Goal: Transaction & Acquisition: Purchase product/service

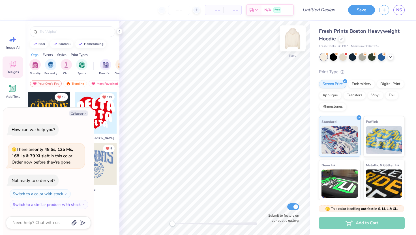
click at [291, 38] on img at bounding box center [292, 38] width 23 height 23
click at [78, 113] on button "Collapse" at bounding box center [78, 114] width 19 height 6
type textarea "x"
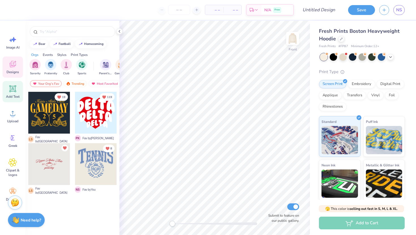
click at [12, 88] on icon at bounding box center [12, 88] width 5 height 5
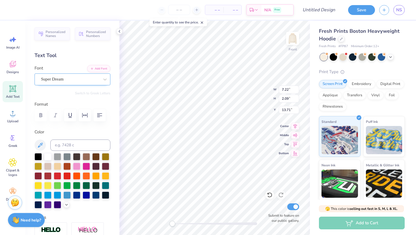
click at [67, 78] on div "Super Dream" at bounding box center [69, 79] width 59 height 9
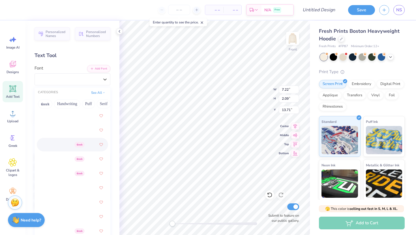
scroll to position [299, 0]
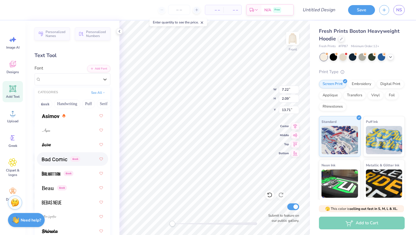
click at [51, 157] on span at bounding box center [54, 159] width 25 height 6
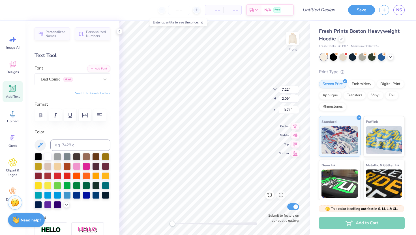
type textarea "I NEED"
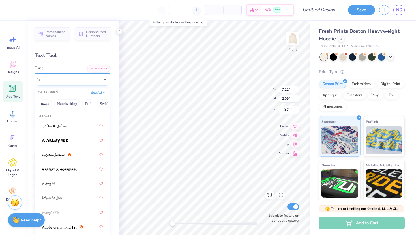
click at [50, 83] on div "Bad Comic Greek" at bounding box center [69, 79] width 59 height 9
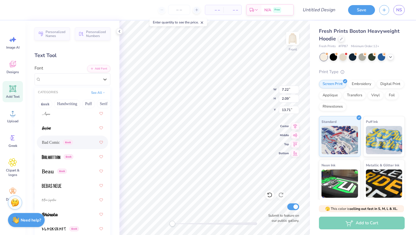
scroll to position [299, 0]
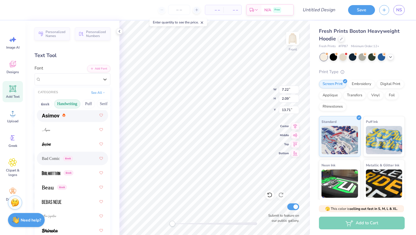
click at [70, 104] on button "Handwriting" at bounding box center [67, 104] width 26 height 9
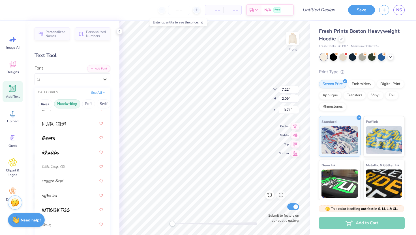
scroll to position [139, 0]
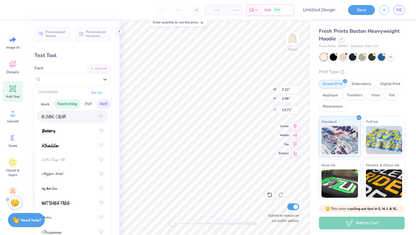
click at [105, 102] on button "Serif" at bounding box center [104, 104] width 14 height 9
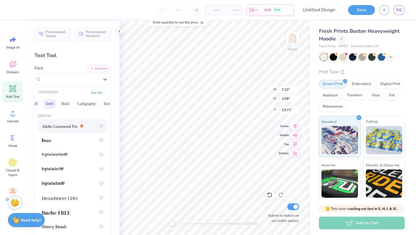
scroll to position [0, 75]
click at [49, 102] on button "Bold" at bounding box center [44, 104] width 14 height 9
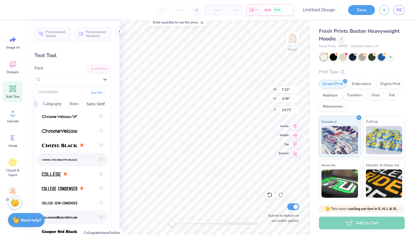
scroll to position [0, 0]
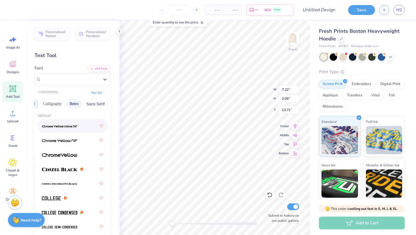
click at [74, 106] on button "Retro" at bounding box center [73, 104] width 15 height 9
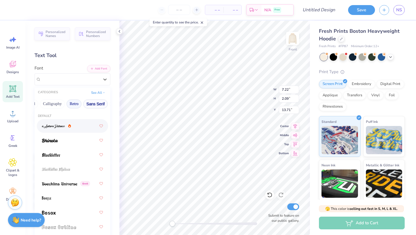
click at [94, 104] on button "Sans Serif" at bounding box center [95, 104] width 25 height 9
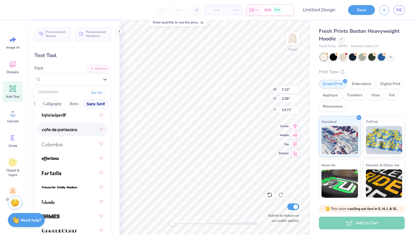
scroll to position [83, 0]
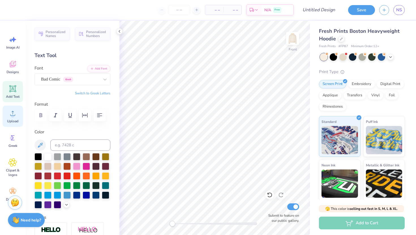
click at [8, 119] on span "Upload" at bounding box center [12, 121] width 11 height 5
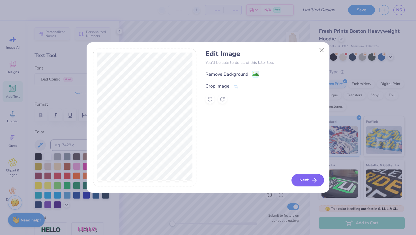
click at [307, 180] on button "Next" at bounding box center [307, 180] width 33 height 12
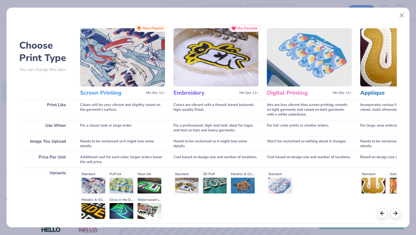
scroll to position [47, 0]
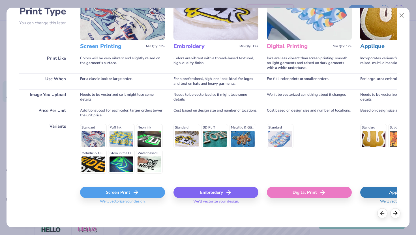
click at [115, 192] on div "Screen Print" at bounding box center [122, 192] width 85 height 11
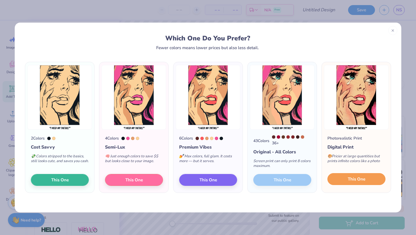
click at [342, 180] on button "This One" at bounding box center [356, 179] width 58 height 12
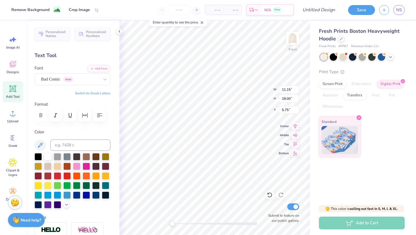
type input "8.89"
type input "14.35"
type input "9.88"
type input "15.94"
type input "5.87"
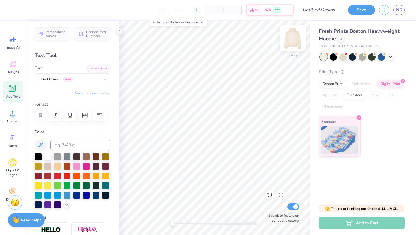
click at [291, 46] on img at bounding box center [292, 38] width 23 height 23
click at [48, 79] on div "Bad Comic Greek" at bounding box center [69, 79] width 59 height 9
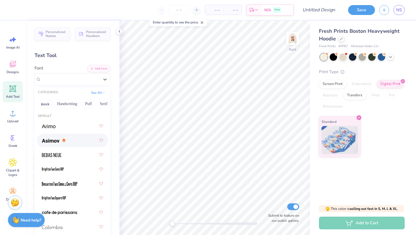
scroll to position [13, 0]
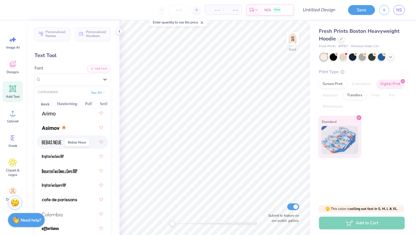
click at [55, 143] on img at bounding box center [52, 143] width 20 height 4
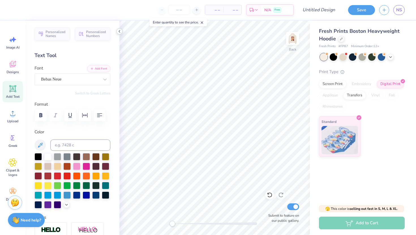
click at [117, 33] on icon at bounding box center [119, 31] width 5 height 5
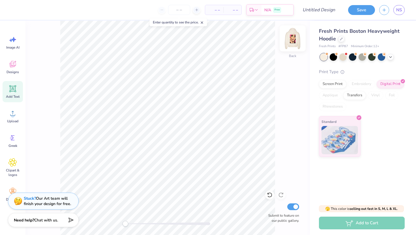
click at [288, 42] on img at bounding box center [292, 38] width 23 height 23
click at [351, 222] on div "Add to Cart" at bounding box center [362, 223] width 86 height 13
click at [318, 8] on input "Design Title" at bounding box center [326, 9] width 28 height 11
type input "retro"
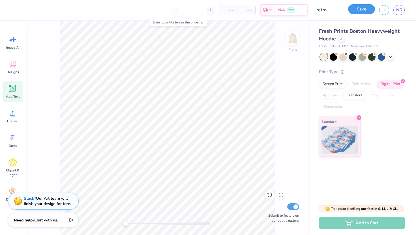
click at [366, 9] on button "Save" at bounding box center [361, 9] width 27 height 10
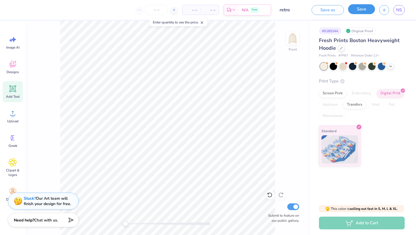
click at [355, 12] on button "Save" at bounding box center [361, 9] width 27 height 10
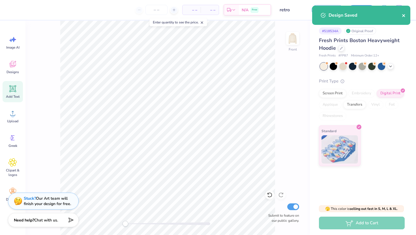
click at [403, 15] on icon "close" at bounding box center [403, 15] width 3 height 3
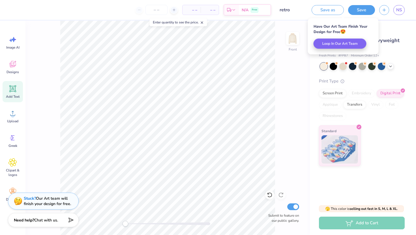
click at [348, 224] on div "Add to Cart" at bounding box center [362, 223] width 86 height 13
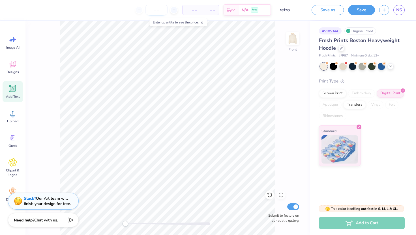
click at [157, 11] on input "number" at bounding box center [156, 10] width 22 height 10
click at [169, 11] on div at bounding box center [156, 10] width 42 height 10
click at [169, 9] on div at bounding box center [156, 10] width 42 height 10
click at [174, 9] on icon at bounding box center [174, 10] width 4 height 4
type input "12"
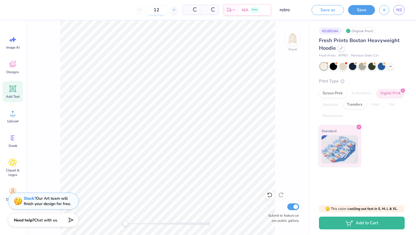
click at [146, 8] on input "12" at bounding box center [156, 10] width 22 height 10
click at [140, 12] on div "12" at bounding box center [156, 10] width 42 height 10
click at [396, 14] on link "NS" at bounding box center [398, 10] width 11 height 10
click at [383, 11] on icon "button" at bounding box center [384, 9] width 5 height 5
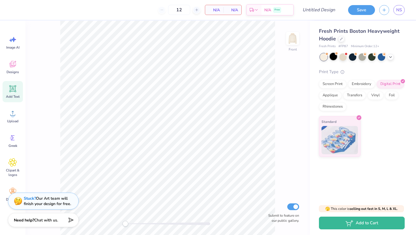
click at [334, 58] on div at bounding box center [332, 56] width 7 height 7
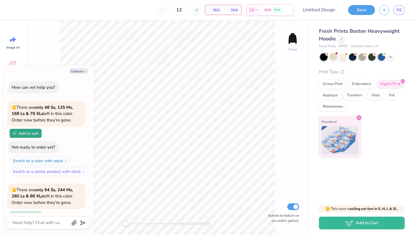
scroll to position [49, 0]
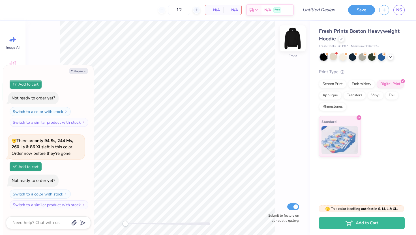
click at [293, 48] on img at bounding box center [292, 38] width 23 height 23
click at [83, 70] on icon "button" at bounding box center [84, 71] width 3 height 3
type textarea "x"
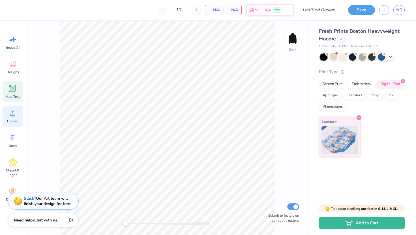
click at [14, 117] on icon at bounding box center [12, 113] width 8 height 8
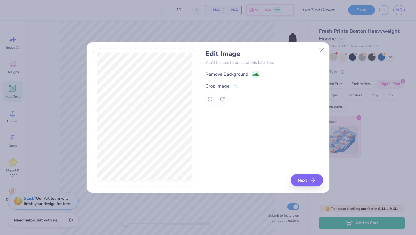
click at [226, 64] on p "You’ll be able to do all of this later too." at bounding box center [263, 63] width 117 height 6
click at [233, 72] on div "Remove Background" at bounding box center [226, 75] width 43 height 7
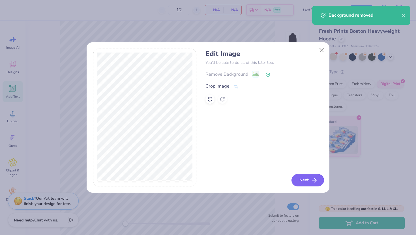
click at [307, 178] on button "Next" at bounding box center [307, 180] width 33 height 12
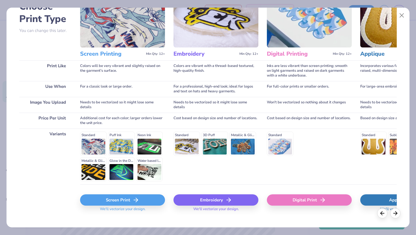
scroll to position [44, 0]
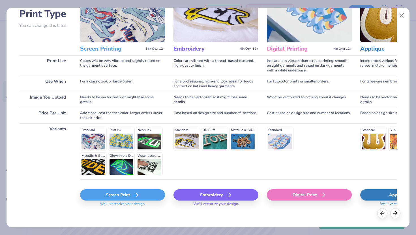
click at [104, 187] on div "Screen Print We'll vectorize your design." at bounding box center [122, 197] width 85 height 34
click at [109, 192] on div "Screen Print" at bounding box center [122, 194] width 85 height 11
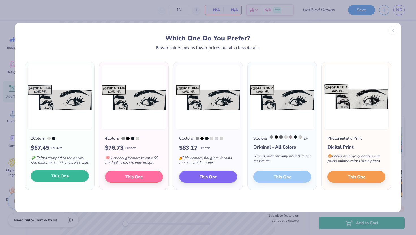
click at [60, 180] on span "This One" at bounding box center [60, 176] width 18 height 7
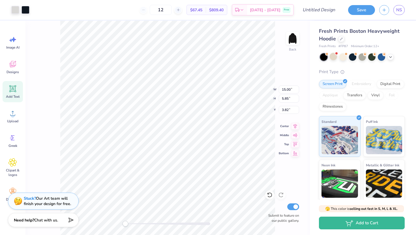
type input "12.12"
type input "4.73"
type input "3.00"
type input "10.86"
type input "4.24"
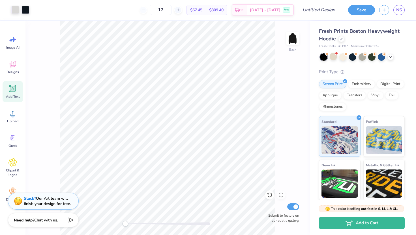
click at [12, 88] on icon at bounding box center [12, 88] width 5 height 5
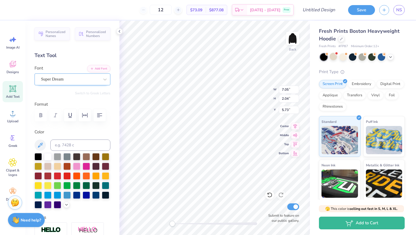
type textarea "KAO"
click at [76, 79] on div "Super Dream" at bounding box center [69, 79] width 59 height 9
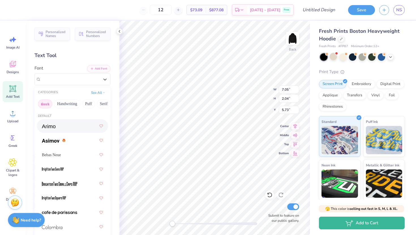
click at [47, 103] on button "Greek" at bounding box center [45, 104] width 14 height 9
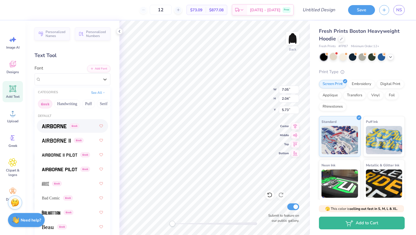
click at [51, 130] on div "Greek" at bounding box center [72, 126] width 61 height 10
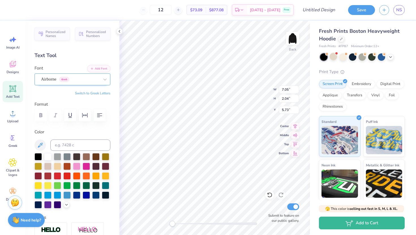
click at [45, 78] on div "Airborne Greek" at bounding box center [69, 79] width 59 height 9
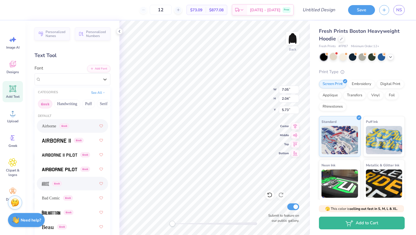
click at [48, 185] on img at bounding box center [45, 184] width 7 height 4
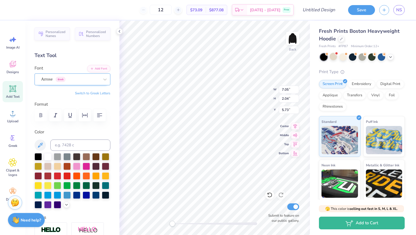
click at [49, 79] on div "Arrose Greek" at bounding box center [69, 79] width 59 height 9
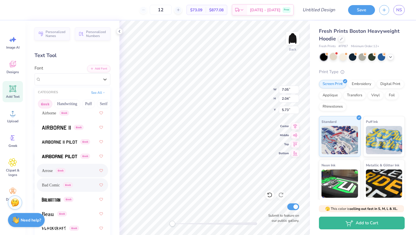
scroll to position [15, 0]
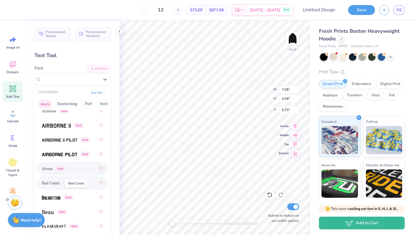
click at [56, 184] on span "Bad Comic" at bounding box center [51, 183] width 18 height 6
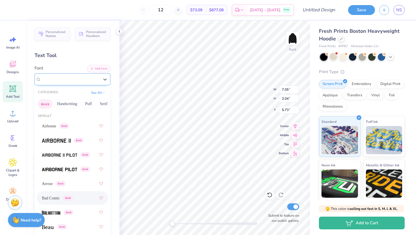
click at [50, 78] on div "Bad Comic Greek" at bounding box center [69, 79] width 59 height 9
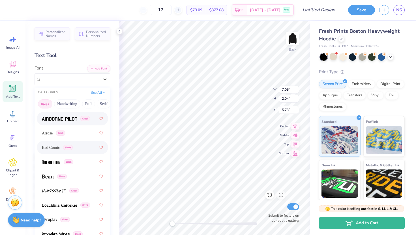
scroll to position [51, 0]
click at [52, 161] on img at bounding box center [51, 162] width 18 height 4
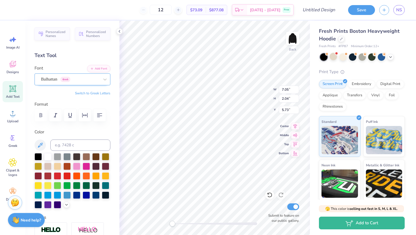
click at [44, 77] on div "Balhattan Greek" at bounding box center [69, 79] width 59 height 9
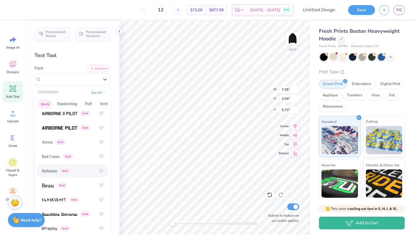
scroll to position [68, 0]
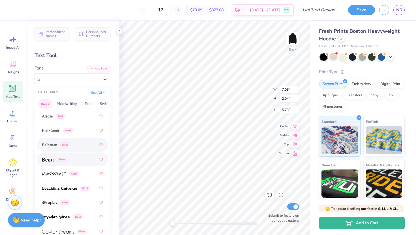
click at [48, 157] on span at bounding box center [48, 160] width 12 height 6
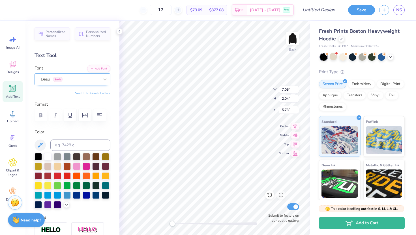
click at [44, 82] on div "Beau Greek" at bounding box center [69, 79] width 59 height 9
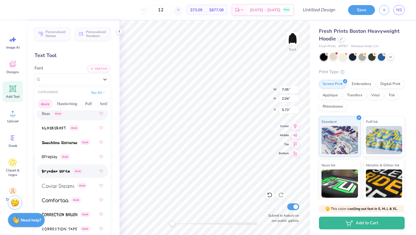
scroll to position [119, 0]
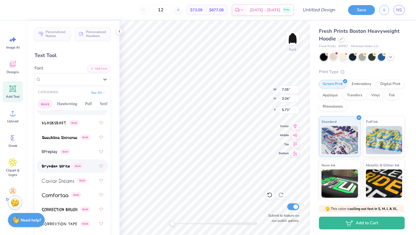
click at [49, 164] on span at bounding box center [56, 166] width 28 height 6
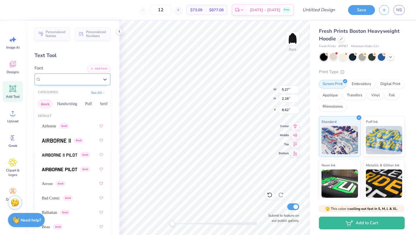
click at [61, 80] on div "Bryndan Write Greek" at bounding box center [69, 79] width 59 height 9
click at [65, 105] on button "Handwriting" at bounding box center [67, 104] width 26 height 9
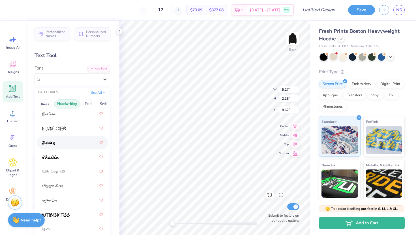
scroll to position [132, 0]
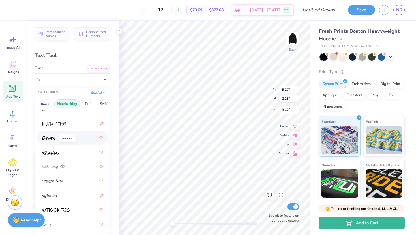
click at [49, 139] on img at bounding box center [48, 138] width 13 height 4
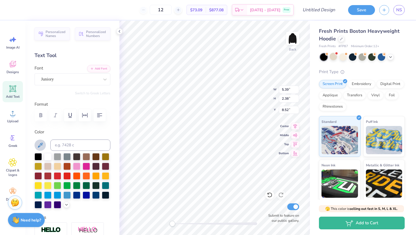
click at [39, 148] on icon at bounding box center [40, 145] width 7 height 7
type input "2.25"
type input "0.99"
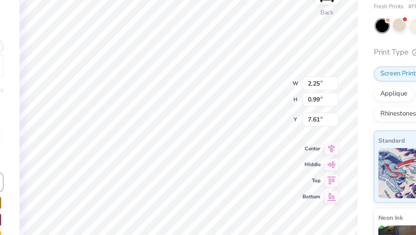
type input "1.77"
type input "0.78"
type input "7.62"
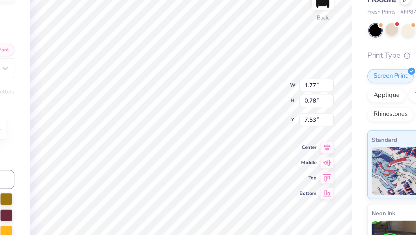
type input "1.52"
type input "0.67"
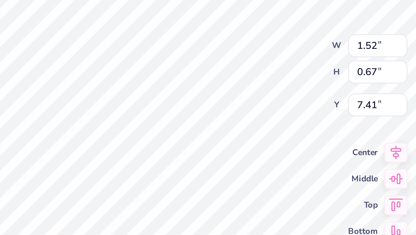
type input "1.29"
type input "0.57"
type input "1.18"
type input "0.52"
type input "7.24"
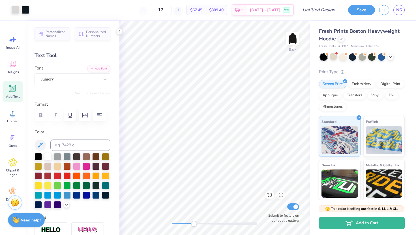
drag, startPoint x: 172, startPoint y: 224, endPoint x: 199, endPoint y: 222, distance: 27.8
click at [197, 223] on div "Accessibility label" at bounding box center [194, 224] width 6 height 6
drag, startPoint x: 199, startPoint y: 226, endPoint x: 174, endPoint y: 225, distance: 24.4
click at [174, 225] on div "Accessibility label" at bounding box center [174, 224] width 6 height 6
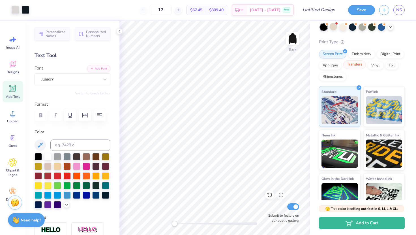
scroll to position [33, 0]
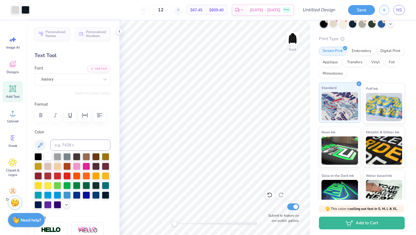
click at [341, 104] on img at bounding box center [339, 106] width 36 height 28
click at [373, 90] on span "Puff Ink" at bounding box center [372, 88] width 12 height 6
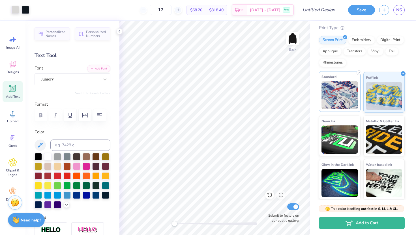
click at [338, 104] on img at bounding box center [339, 95] width 36 height 28
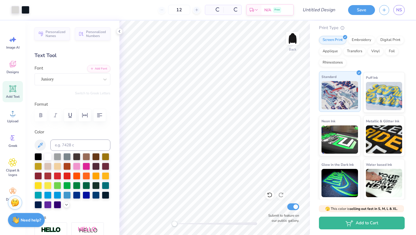
scroll to position [0, 0]
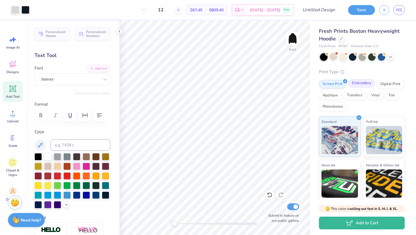
click at [355, 84] on div "Embroidery" at bounding box center [361, 83] width 27 height 8
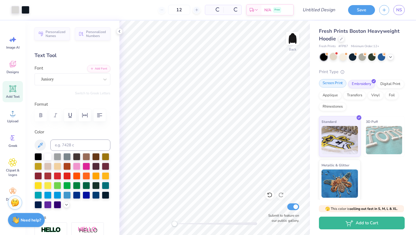
click at [333, 85] on div "Screen Print" at bounding box center [332, 83] width 27 height 8
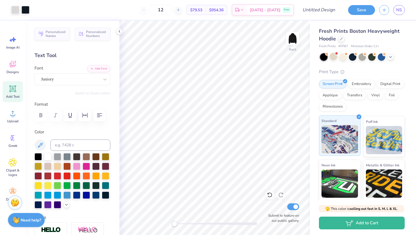
scroll to position [44, 0]
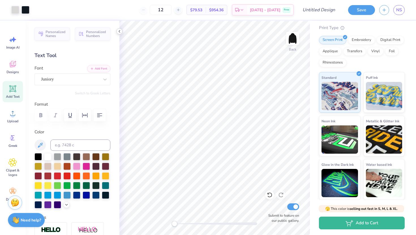
click at [119, 32] on polyline at bounding box center [119, 31] width 1 height 2
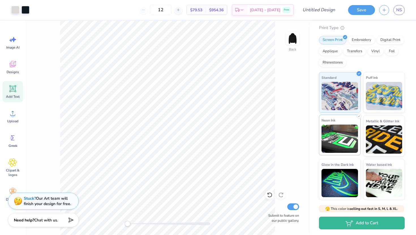
scroll to position [0, 0]
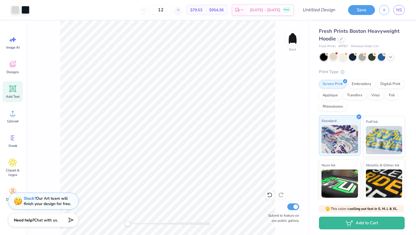
click at [337, 126] on img at bounding box center [339, 139] width 36 height 28
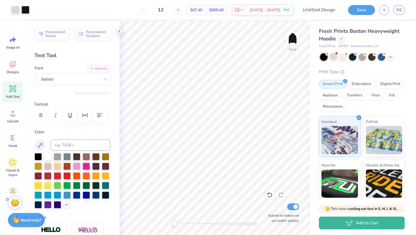
click at [120, 31] on icon at bounding box center [119, 31] width 5 height 5
type input "0.90"
type input "0.40"
click at [118, 31] on icon at bounding box center [119, 31] width 5 height 5
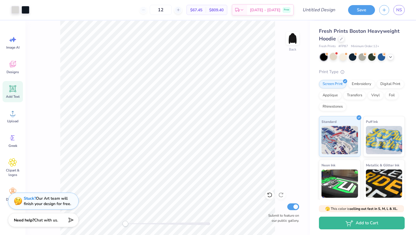
click at [122, 225] on div "Back Submit to feature on our public gallery." at bounding box center [167, 128] width 284 height 215
click at [120, 224] on div "Back Submit to feature on our public gallery." at bounding box center [167, 128] width 284 height 215
click at [312, 10] on input "Design Title" at bounding box center [326, 9] width 28 height 11
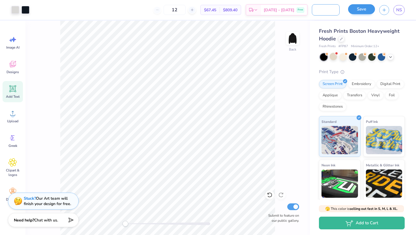
type input "someoneinthetablack"
click at [359, 8] on button "Save" at bounding box center [361, 9] width 27 height 10
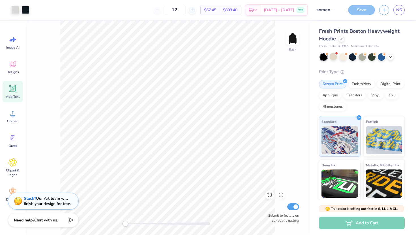
click at [362, 13] on div "Save" at bounding box center [361, 10] width 27 height 10
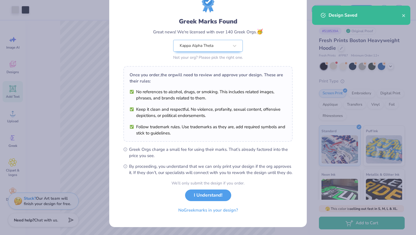
scroll to position [29, 0]
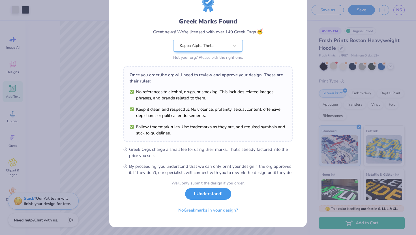
click at [213, 193] on button "I Understand!" at bounding box center [208, 194] width 46 height 12
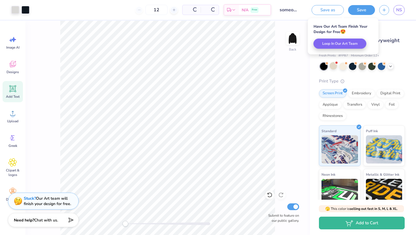
scroll to position [0, 0]
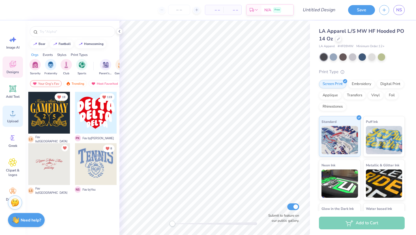
click at [12, 114] on circle at bounding box center [13, 116] width 4 height 4
click at [12, 118] on div "Upload" at bounding box center [13, 116] width 20 height 21
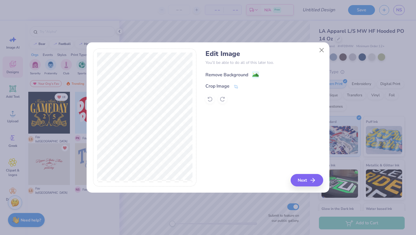
click at [226, 73] on div "Remove Background" at bounding box center [226, 75] width 43 height 7
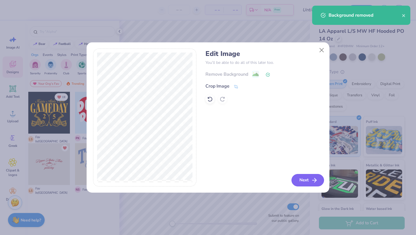
click at [304, 180] on button "Next" at bounding box center [307, 180] width 33 height 12
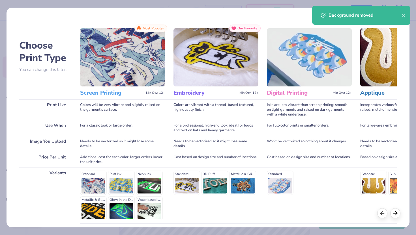
scroll to position [47, 0]
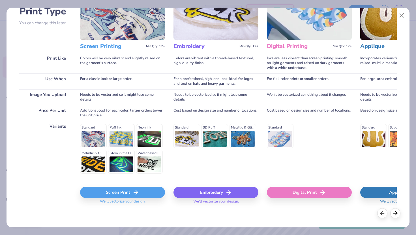
click at [107, 190] on div "Screen Print" at bounding box center [122, 192] width 85 height 11
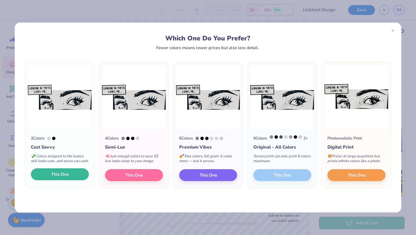
click at [42, 178] on button "This One" at bounding box center [60, 175] width 58 height 12
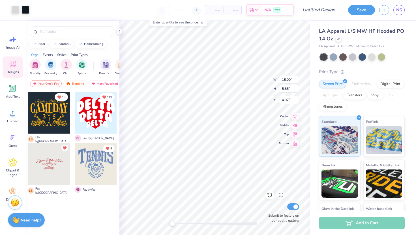
type input "11.76"
type input "4.59"
type input "3.00"
type input "10.68"
type input "4.17"
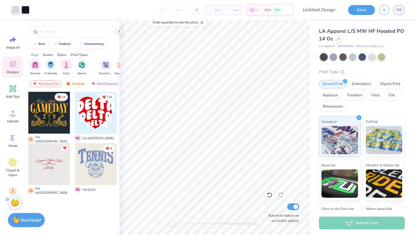
click at [118, 31] on icon at bounding box center [119, 31] width 5 height 5
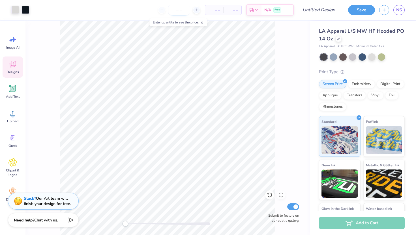
click at [182, 5] on input "number" at bounding box center [179, 10] width 22 height 10
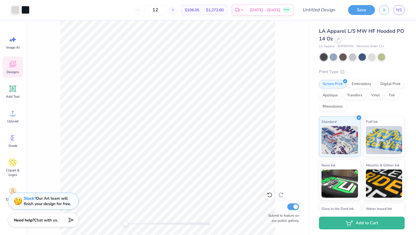
type input "12"
click at [119, 12] on div "12 $106.05 Per Item $1,272.60 Total Est. Delivery Sep 23 - 26 Free" at bounding box center [164, 10] width 260 height 20
click at [312, 8] on input "Design Title" at bounding box center [326, 9] width 28 height 11
click at [310, 8] on div "Art colors 12 $106.05 Per Item $1,272.60 Total Est. Delivery Sep 23 - 26 Free D…" at bounding box center [208, 10] width 416 height 20
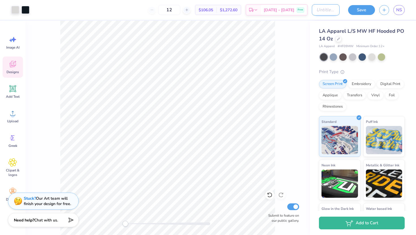
click at [312, 9] on input "Design Title" at bounding box center [326, 9] width 28 height 11
click at [311, 9] on div "Art colors 12 $106.05 Per Item $1,272.60 Total Est. Delivery Sep 23 - 26 Free D…" at bounding box center [208, 10] width 416 height 20
click at [307, 23] on div "Submit to feature on our public gallery." at bounding box center [167, 128] width 284 height 215
click at [313, 8] on input "Design Title" at bounding box center [326, 9] width 28 height 11
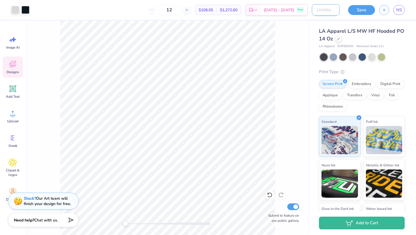
click at [313, 8] on input "Design Title" at bounding box center [326, 9] width 28 height 11
type input "someoneinthetalovesme"
click at [370, 10] on button "Save" at bounding box center [361, 9] width 27 height 10
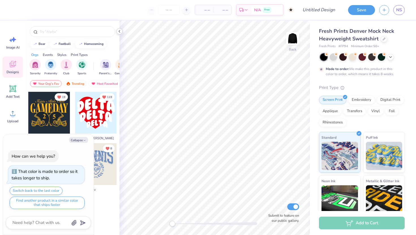
click at [120, 33] on icon at bounding box center [119, 31] width 5 height 5
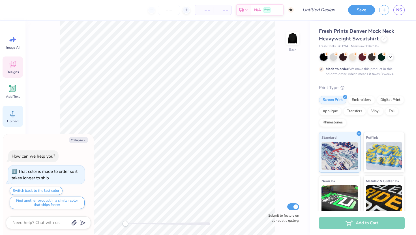
click at [14, 115] on circle at bounding box center [13, 116] width 4 height 4
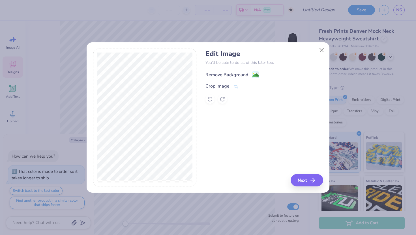
click at [217, 72] on div "Remove Background" at bounding box center [226, 75] width 43 height 7
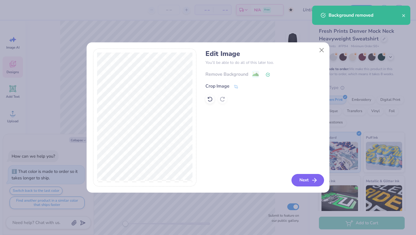
click at [306, 182] on button "Next" at bounding box center [307, 180] width 33 height 12
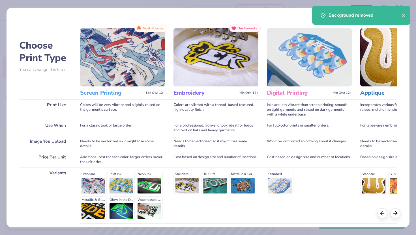
scroll to position [47, 0]
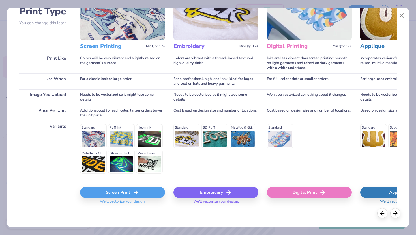
click at [90, 128] on div "Standard Puff Ink Neon Ink Metallic & Glitter Ink Glow in the Dark Ink Water ba…" at bounding box center [122, 149] width 85 height 50
click at [115, 191] on div "Screen Print" at bounding box center [122, 192] width 85 height 11
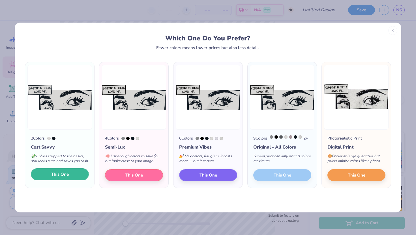
click at [66, 178] on span "This One" at bounding box center [60, 174] width 18 height 7
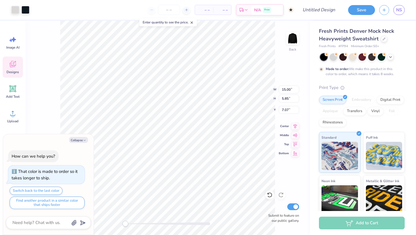
type textarea "x"
type input "9.62"
type input "3.75"
type input "0.50"
click at [48, 86] on div "Back W 9.62 9.62 " H 3.75 3.75 " Y 0.50 0.50 " Center Middle Top Bottom Submit …" at bounding box center [167, 128] width 284 height 215
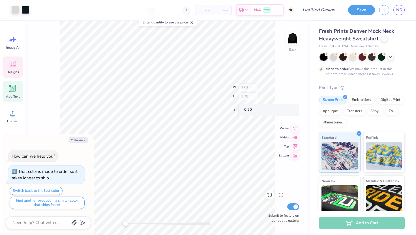
click at [18, 86] on div "Add Text" at bounding box center [13, 91] width 20 height 21
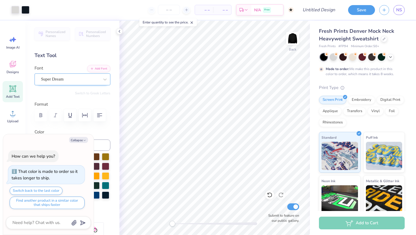
click at [57, 78] on div "Super Dream" at bounding box center [69, 79] width 59 height 9
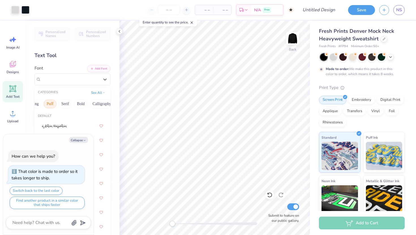
scroll to position [0, 43]
click at [72, 103] on button "Bold" at bounding box center [76, 104] width 14 height 9
click at [81, 138] on button "Collapse" at bounding box center [78, 140] width 19 height 6
type textarea "x"
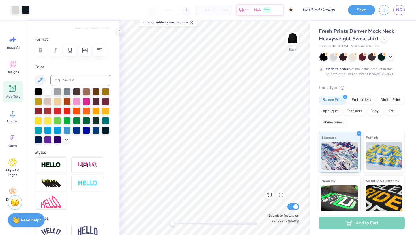
scroll to position [0, 0]
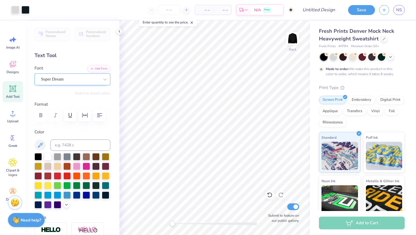
click at [64, 77] on div "Super Dream" at bounding box center [69, 79] width 59 height 9
click at [120, 31] on icon at bounding box center [119, 31] width 5 height 5
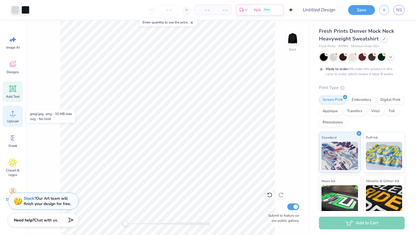
click at [14, 114] on circle at bounding box center [13, 116] width 4 height 4
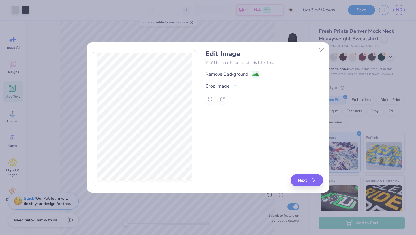
click at [238, 81] on div "Remove Background Crop Image" at bounding box center [263, 87] width 117 height 33
click at [232, 77] on div "Remove Background" at bounding box center [226, 75] width 43 height 7
click at [309, 178] on button "Next" at bounding box center [307, 180] width 33 height 12
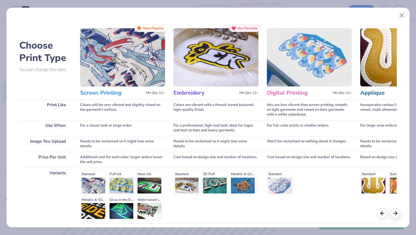
scroll to position [47, 0]
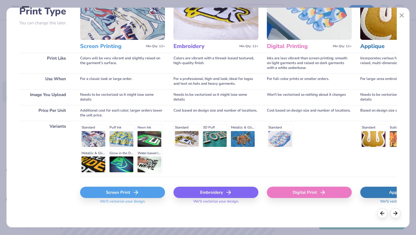
click at [122, 195] on div "Screen Print" at bounding box center [122, 192] width 85 height 11
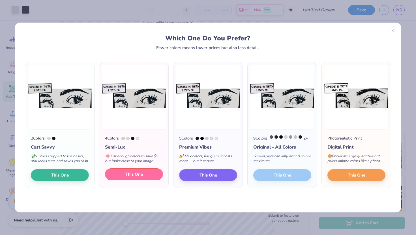
click at [141, 178] on span "This One" at bounding box center [134, 174] width 18 height 7
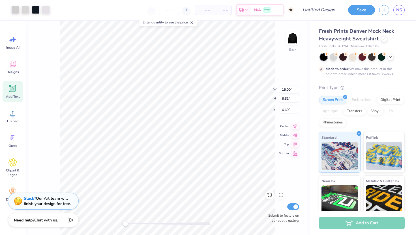
type input "9.62"
type input "3.75"
type input "0.50"
type input "4.37"
type input "2.52"
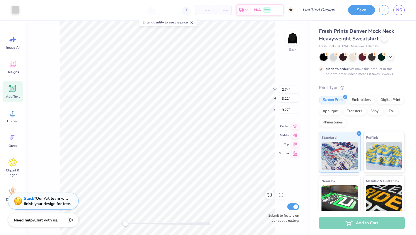
type input "9.21"
type input "7.74"
type input "4.58"
type input "7.94"
type input "6.35"
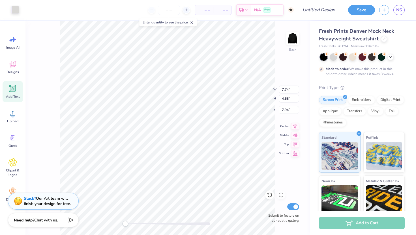
type input "4.57"
type input "7.95"
type input "5.40"
type input "2.16"
type input "6.81"
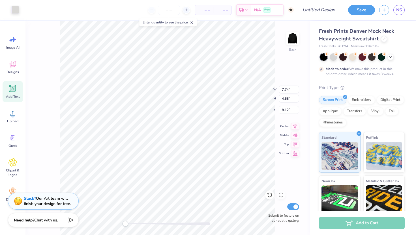
type input "6.07"
type input "5.83"
type input "6.69"
type input "1.44"
type input "0.54"
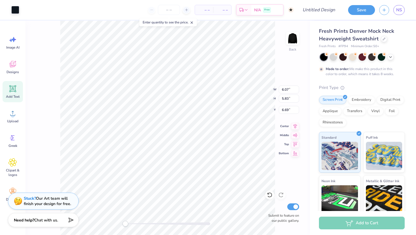
type input "7.16"
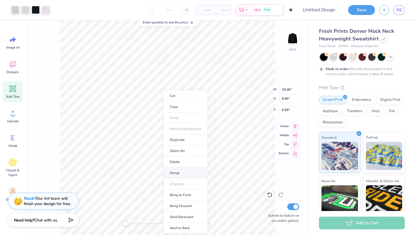
click at [175, 175] on li "Group" at bounding box center [185, 173] width 44 height 11
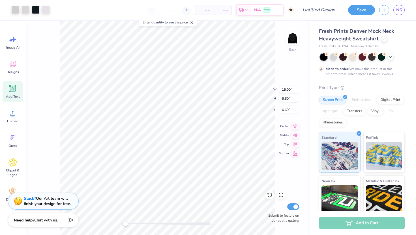
type input "2.77"
type input "10.26"
type input "4.52"
type input "0.50"
click at [167, 10] on input "number" at bounding box center [169, 10] width 22 height 10
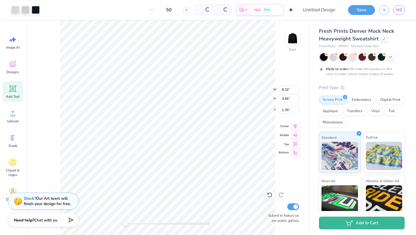
type input "50"
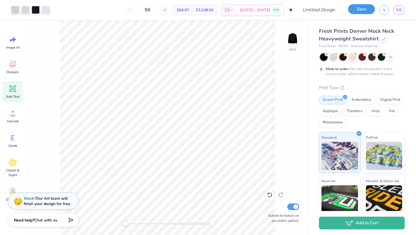
click at [359, 10] on button "Save" at bounding box center [361, 9] width 27 height 10
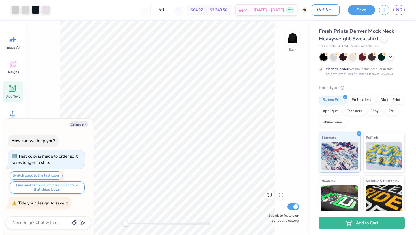
type textarea "x"
click at [323, 8] on input "Design Title" at bounding box center [326, 9] width 28 height 11
type input "h"
type textarea "x"
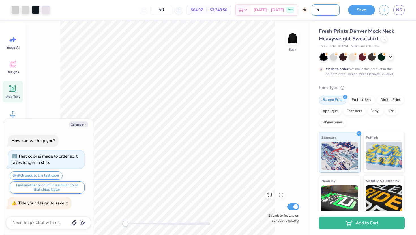
type input "he"
type textarea "x"
type input "hel"
type textarea "x"
type input "hell"
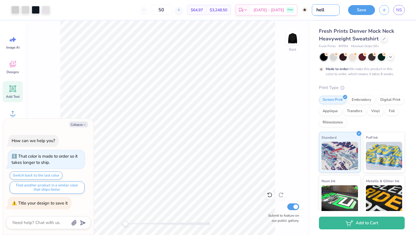
type textarea "x"
type input "hello"
type textarea "x"
type input "hello"
click at [362, 11] on button "Save" at bounding box center [361, 9] width 27 height 10
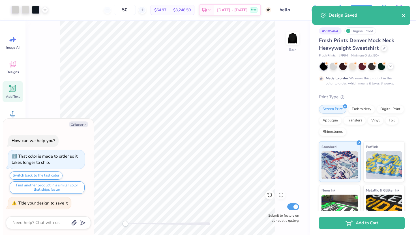
click at [404, 18] on button "close" at bounding box center [404, 15] width 4 height 7
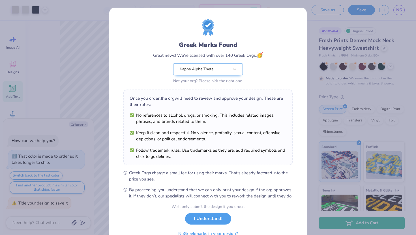
type textarea "x"
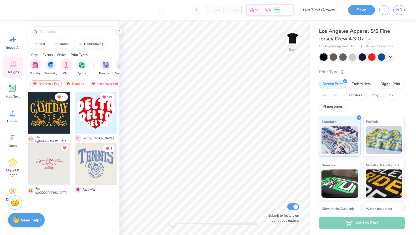
click at [118, 35] on div at bounding box center [72, 30] width 94 height 19
click at [119, 33] on icon at bounding box center [119, 31] width 5 height 5
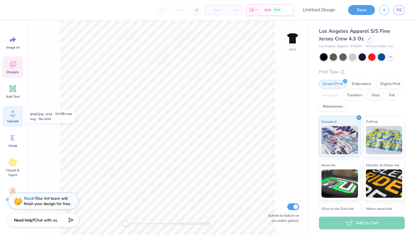
click at [10, 115] on icon at bounding box center [12, 113] width 8 height 8
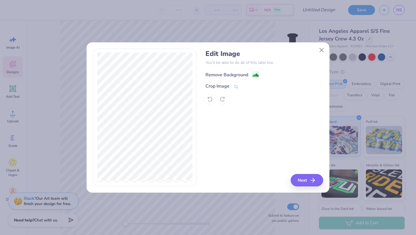
click at [239, 75] on div "Remove Background" at bounding box center [226, 75] width 43 height 7
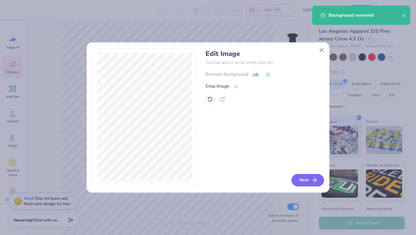
click at [313, 177] on button "Next" at bounding box center [307, 180] width 33 height 12
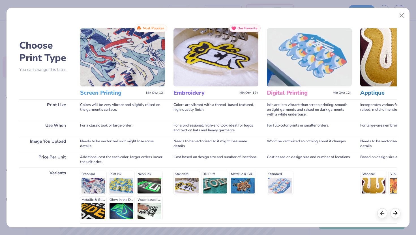
scroll to position [47, 0]
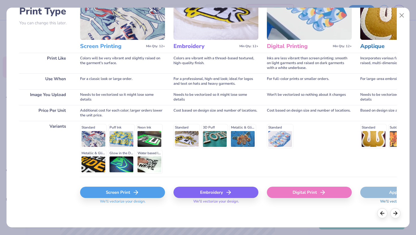
click at [114, 197] on div "Screen Print" at bounding box center [122, 192] width 85 height 11
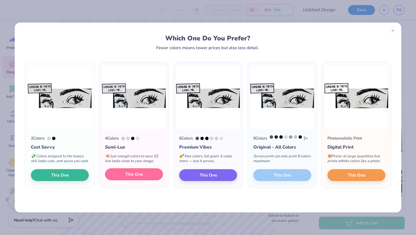
click at [131, 180] on button "This One" at bounding box center [134, 175] width 58 height 12
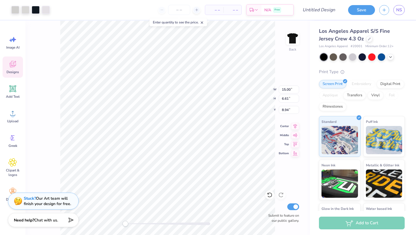
type input "11.56"
type input "5.10"
type input "0.50"
type input "5.97"
type input "1.46"
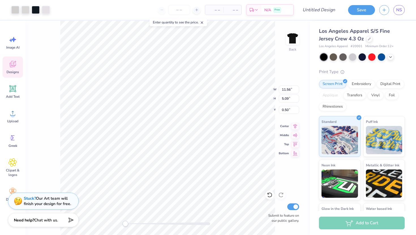
type input "12.62"
type input "5.55"
type input "13.93"
type input "6.13"
type input "13.40"
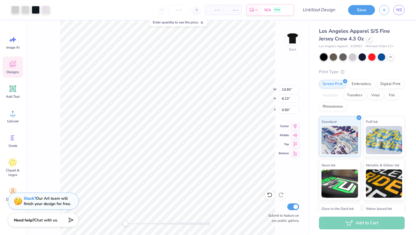
type input "5.90"
type input "0.78"
click at [181, 7] on input "number" at bounding box center [179, 10] width 22 height 10
type input "12"
click at [277, 111] on div "Back Submit to feature on our public gallery." at bounding box center [167, 128] width 284 height 215
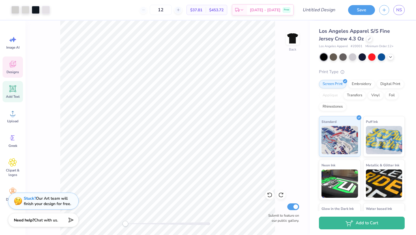
click at [16, 88] on icon at bounding box center [12, 89] width 8 height 8
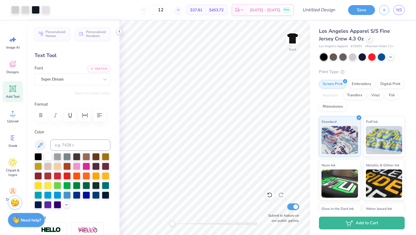
click at [119, 29] on icon at bounding box center [119, 31] width 5 height 5
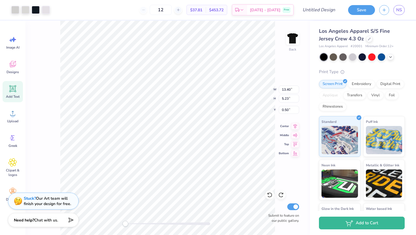
type input "12.09"
type input "4.72"
type input "0.64"
click at [172, 8] on input "12" at bounding box center [161, 10] width 22 height 10
type input "1"
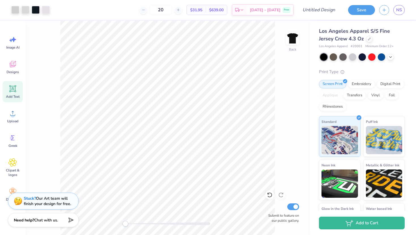
type input "20"
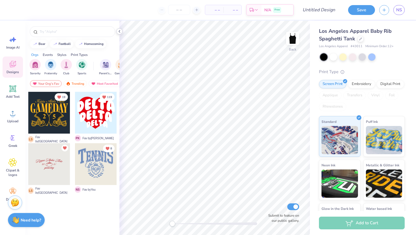
click at [120, 32] on polyline at bounding box center [119, 31] width 1 height 2
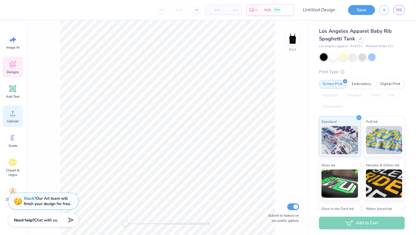
click at [12, 113] on icon at bounding box center [12, 113] width 8 height 8
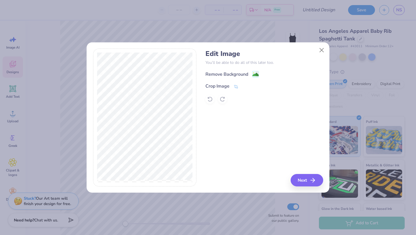
click at [235, 70] on div "Edit Image You’ll be able to do all of this later too. Remove Background Crop I…" at bounding box center [263, 77] width 117 height 54
click at [236, 73] on div "Remove Background" at bounding box center [226, 75] width 43 height 7
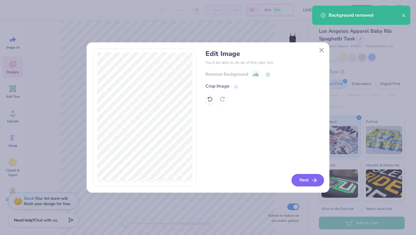
click at [305, 178] on button "Next" at bounding box center [307, 180] width 33 height 12
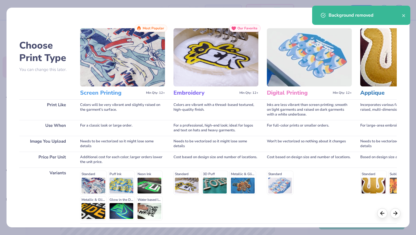
scroll to position [47, 0]
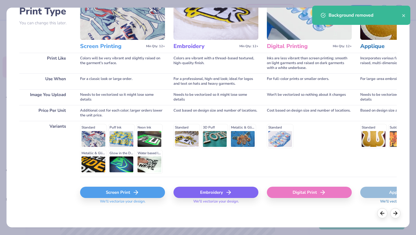
click at [132, 195] on icon at bounding box center [135, 192] width 7 height 7
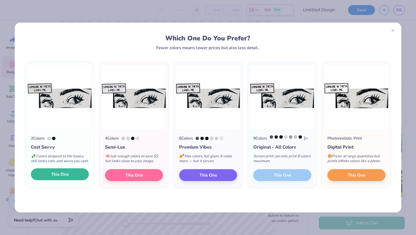
click at [68, 178] on span "This One" at bounding box center [60, 174] width 18 height 7
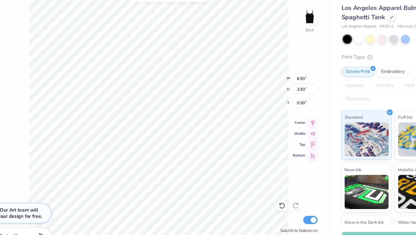
type input "6.94"
type input "3.05"
type input "1.38"
type input "8.93"
type input "3.93"
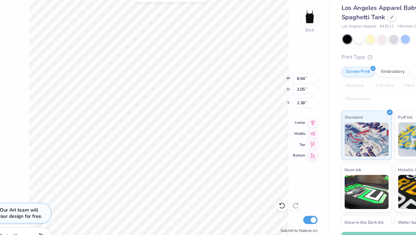
type input "0.50"
type input "6.91"
type input "3.04"
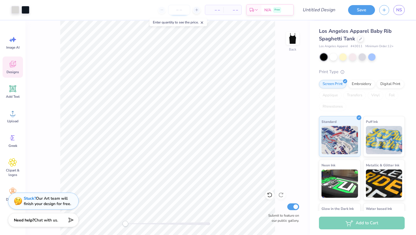
click at [178, 13] on input "number" at bounding box center [179, 10] width 22 height 10
type input "1"
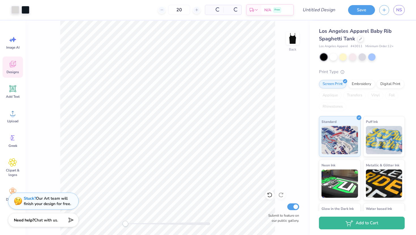
type input "20"
type input "0.50"
type input "0.80"
type input "7.11"
type input "3.13"
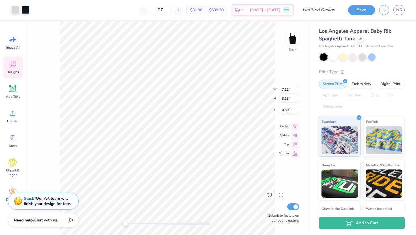
type input "0.86"
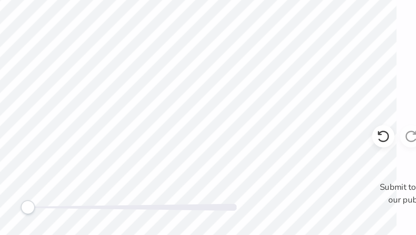
scroll to position [0, 0]
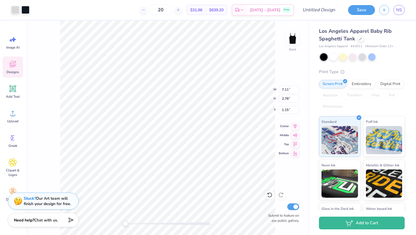
type input "0.86"
type input "0.94"
type input "0.50"
type input "0.86"
type input "0.68"
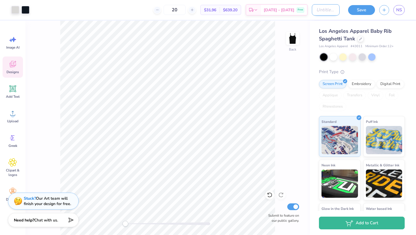
click at [316, 7] on input "Design Title" at bounding box center [326, 9] width 28 height 11
type input "anotherone"
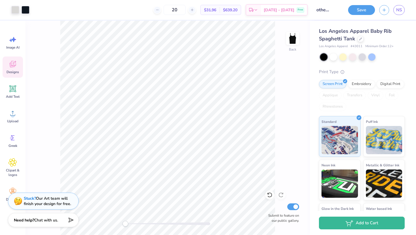
scroll to position [0, 0]
click at [88, 221] on div "Back Submit to feature on our public gallery." at bounding box center [167, 128] width 284 height 215
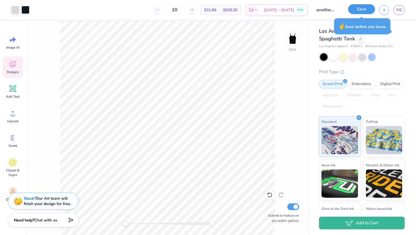
click at [360, 12] on button "Save" at bounding box center [361, 9] width 27 height 10
